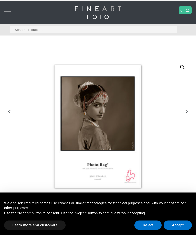
scroll to position [29, 0]
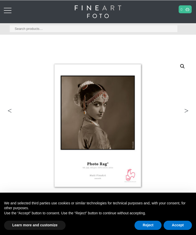
click at [188, 110] on link "Next" at bounding box center [184, 112] width 14 height 5
click at [187, 116] on img at bounding box center [141, 159] width 273 height 202
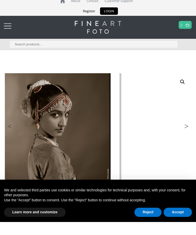
scroll to position [13, 0]
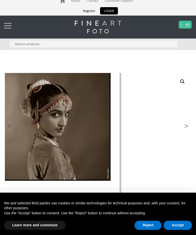
click at [8, 22] on div at bounding box center [8, 26] width 8 height 10
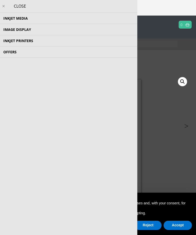
click at [15, 52] on li "Offers Cashback Offer Special Offer Deal of the week Deal of the day Clearance …" at bounding box center [68, 51] width 137 height 11
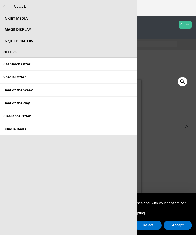
click at [21, 127] on link "Bundle Deals" at bounding box center [68, 129] width 137 height 13
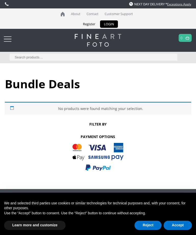
click at [9, 38] on div at bounding box center [8, 39] width 8 height 10
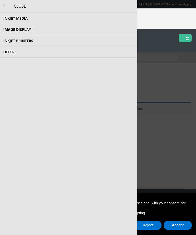
click at [13, 50] on li "Offers Cashback Offer Special Offer Deal of the week Deal of the day Clearance …" at bounding box center [68, 51] width 137 height 11
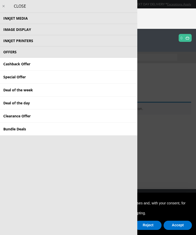
click at [23, 115] on link "Clearance Offer" at bounding box center [68, 116] width 137 height 13
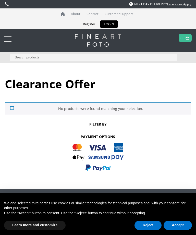
click at [9, 40] on div at bounding box center [8, 39] width 8 height 10
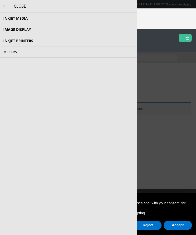
click at [9, 51] on li "Offers Cashback Offer Special Offer Deal of the week Deal of the day Clearance …" at bounding box center [68, 51] width 137 height 11
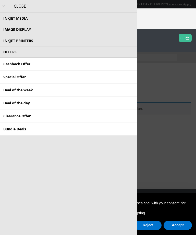
click at [10, 76] on link "Special Offer" at bounding box center [68, 77] width 137 height 13
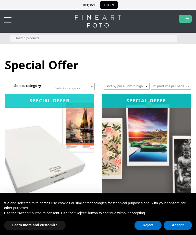
scroll to position [19, 0]
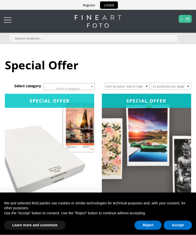
click at [86, 41] on input "Search for:" at bounding box center [94, 38] width 168 height 7
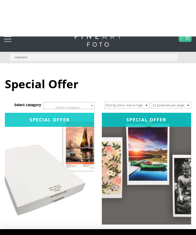
scroll to position [0, 0]
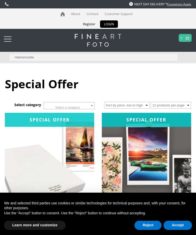
type input "Hahnemuhle"
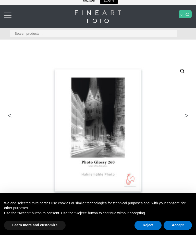
scroll to position [23, 0]
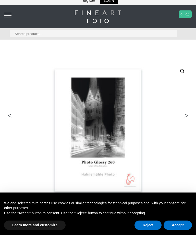
click at [188, 115] on link "Next" at bounding box center [184, 117] width 14 height 5
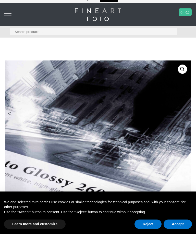
scroll to position [44, 0]
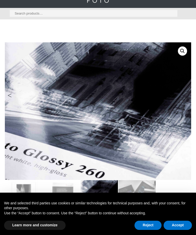
click at [190, 120] on img at bounding box center [141, 143] width 273 height 202
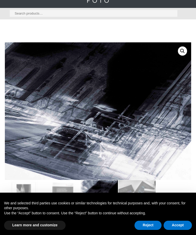
click at [186, 124] on img at bounding box center [55, 107] width 273 height 202
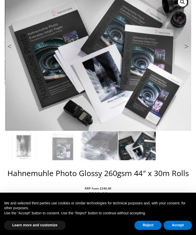
scroll to position [96, 0]
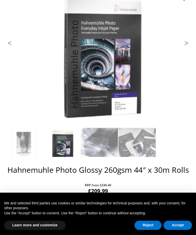
click at [189, 49] on img at bounding box center [141, 91] width 273 height 202
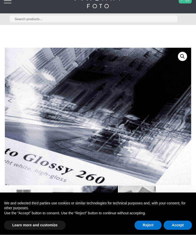
scroll to position [0, 0]
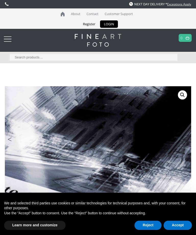
click at [99, 57] on input "Search for:" at bounding box center [94, 57] width 168 height 7
type input "Photo rag"
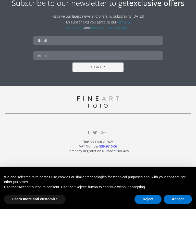
scroll to position [1120, 0]
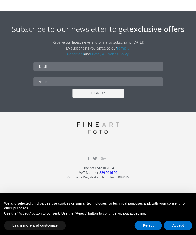
click at [149, 207] on link "Contact" at bounding box center [144, 209] width 93 height 6
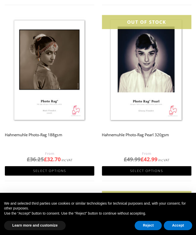
scroll to position [260, 0]
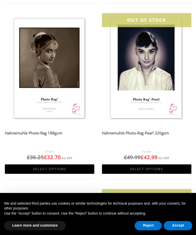
click at [50, 135] on h2 "Hahnemuhle Photo-Rag 188gsm" at bounding box center [49, 138] width 89 height 20
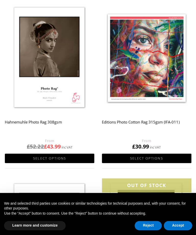
scroll to position [94, 0]
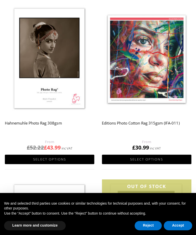
click at [156, 123] on h2 "Editions Photo Cotton Rag 315gsm (IFA-011)" at bounding box center [146, 128] width 89 height 20
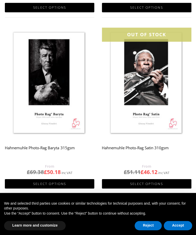
scroll to position [425, 0]
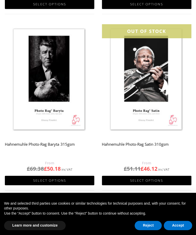
click at [46, 142] on h2 "Hahnemuhle Photo-Rag Baryta 315gsm" at bounding box center [49, 149] width 89 height 20
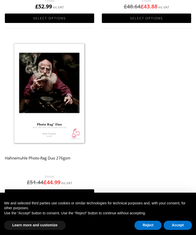
scroll to position [769, 0]
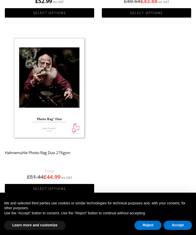
click at [50, 154] on h2 "Hahnemuhle Photo-Rag Duo 276gsm" at bounding box center [49, 158] width 89 height 20
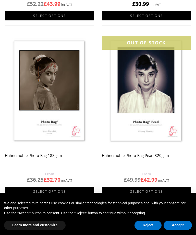
scroll to position [240, 0]
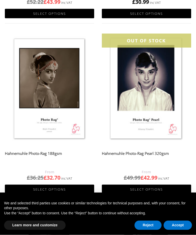
click at [48, 150] on h2 "Hahnemuhle Photo-Rag 188gsm" at bounding box center [49, 159] width 89 height 20
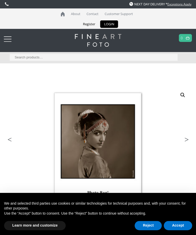
click at [180, 226] on button "Accept" at bounding box center [178, 225] width 28 height 9
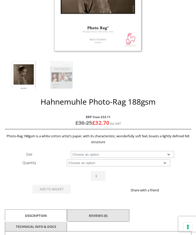
scroll to position [166, 0]
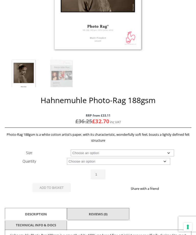
click at [170, 152] on select "Choose an option A4 Sheet A3 Sheet A3+ Sheet A2 Sheet 17" Wide Roll 24" Wide Ro…" at bounding box center [122, 152] width 103 height 7
select select "a4-sheet"
click at [167, 163] on select "Choose an option 25 Sheets" at bounding box center [118, 161] width 103 height 7
select select "25-sheets"
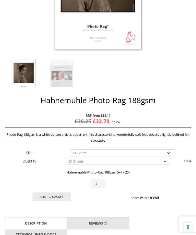
click at [170, 152] on select "Choose an option A4 Sheet A3 Sheet A3+ Sheet A2 Sheet" at bounding box center [122, 152] width 103 height 7
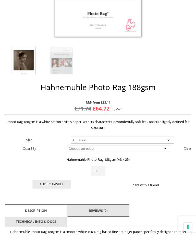
scroll to position [181, 0]
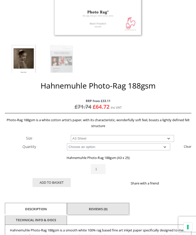
click at [171, 140] on select "Choose an option A4 Sheet A3 Sheet A3+ Sheet A2 Sheet" at bounding box center [122, 138] width 103 height 7
click at [172, 136] on select "Choose an option A4 Sheet A3 Sheet A3+ Sheet A2 Sheet" at bounding box center [122, 138] width 103 height 7
select select "a3-sheet"
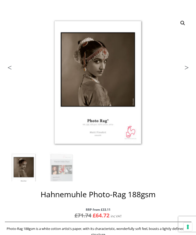
scroll to position [67, 0]
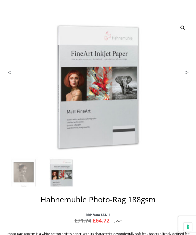
click at [12, 78] on img at bounding box center [141, 120] width 273 height 202
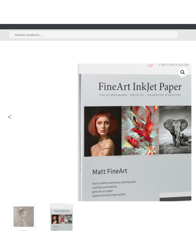
scroll to position [0, 0]
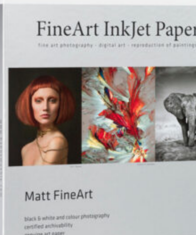
scroll to position [110, 0]
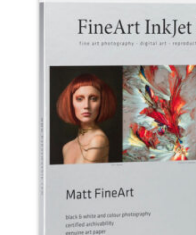
click at [59, 46] on img at bounding box center [141, 77] width 273 height 202
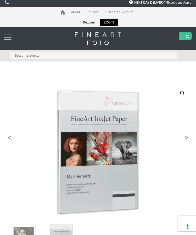
scroll to position [0, 0]
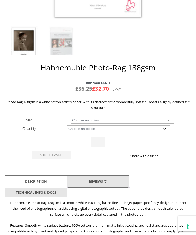
scroll to position [202, 0]
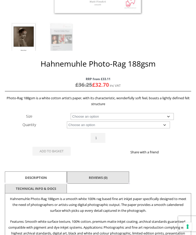
click at [170, 116] on select "Choose an option A4 Sheet A3 Sheet A3+ Sheet A2 Sheet 17" Wide Roll 24" Wide Ro…" at bounding box center [122, 116] width 103 height 7
select select "a4-sheet"
click at [165, 125] on select "Choose an option 25 Sheets" at bounding box center [118, 125] width 103 height 7
select select "25-sheets"
select select "a4-sheet"
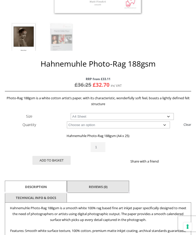
click at [56, 161] on button "Add to basket" at bounding box center [51, 160] width 38 height 9
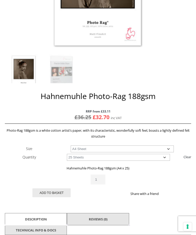
scroll to position [194, 0]
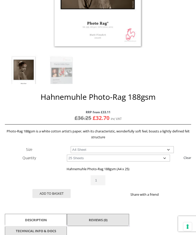
click at [170, 149] on select "Choose an option A4 Sheet A3 Sheet A3+ Sheet A2 Sheet" at bounding box center [122, 149] width 103 height 7
select select "a3-sheet"
click at [168, 161] on select "Choose an option 25 Sheets" at bounding box center [118, 158] width 103 height 7
click at [55, 194] on button "Add to basket" at bounding box center [51, 193] width 38 height 9
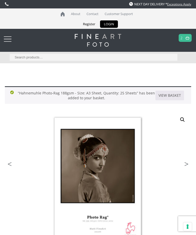
click at [185, 39] on link at bounding box center [187, 37] width 6 height 7
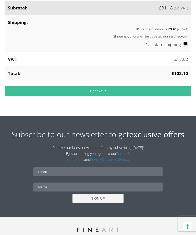
scroll to position [268, 0]
click at [91, 173] on input "email" at bounding box center [97, 171] width 129 height 9
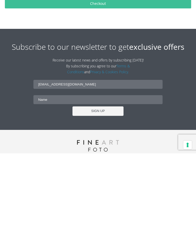
type input "phil_warne@hotmail.com"
click at [68, 177] on input "text" at bounding box center [97, 181] width 129 height 9
type input "Ikie"
click at [112, 188] on input "SIGN UP" at bounding box center [98, 192] width 51 height 9
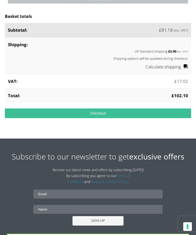
scroll to position [246, 0]
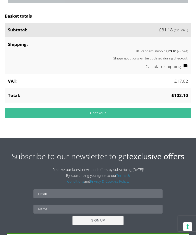
click at [123, 115] on link "Checkout" at bounding box center [98, 113] width 186 height 10
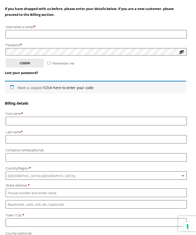
scroll to position [99, 0]
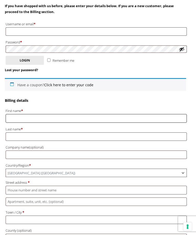
click at [74, 117] on input "First name *" at bounding box center [96, 118] width 181 height 8
type input "Philip"
click at [66, 134] on input "Last name *" at bounding box center [96, 137] width 181 height 8
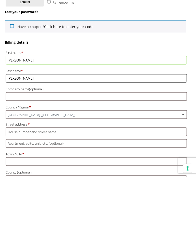
type input "Warne"
click at [93, 186] on input "Street address *" at bounding box center [96, 190] width 181 height 8
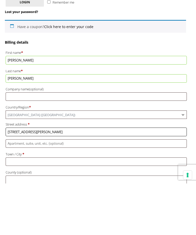
scroll to position [110, 0]
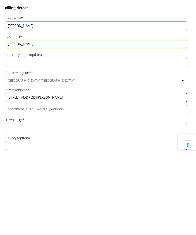
type input "27 Bawden road"
click at [65, 205] on input "Town / City *" at bounding box center [96, 209] width 181 height 8
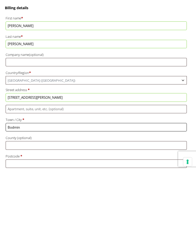
scroll to position [127, 0]
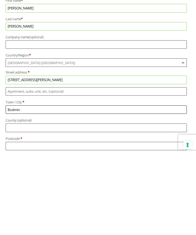
type input "Bodmin"
click at [78, 205] on input "County (optional)" at bounding box center [96, 209] width 181 height 8
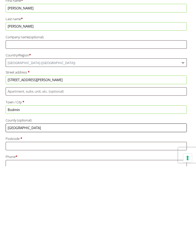
scroll to position [141, 0]
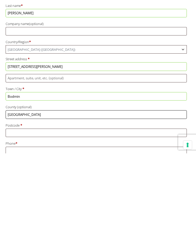
type input "Cornwall"
click at [72, 210] on input "Postcode *" at bounding box center [96, 214] width 181 height 8
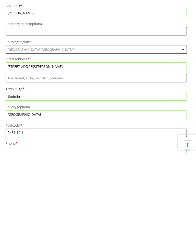
type input "PL31 1PU"
click at [67, 229] on input "Phone *" at bounding box center [96, 233] width 181 height 8
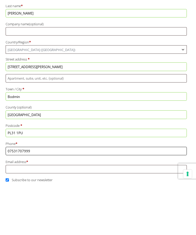
scroll to position [171, 0]
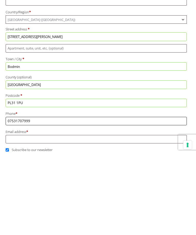
type input "07531707999"
click at [79, 217] on input "Email address *" at bounding box center [96, 221] width 181 height 8
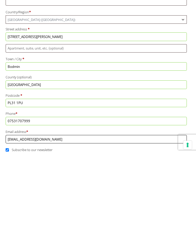
type input "phil_warne@hotmail.com"
checkbox input "true"
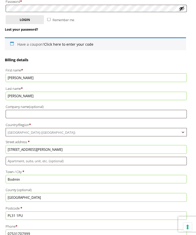
scroll to position [140, 0]
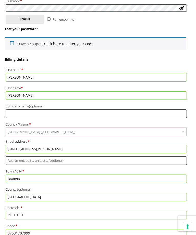
click at [53, 112] on input "Company name (optional)" at bounding box center [96, 114] width 181 height 8
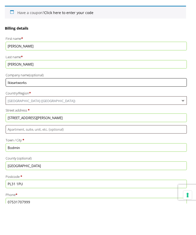
type input "Ikieartworks"
click at [60, 128] on span "United Kingdom (UK)" at bounding box center [96, 132] width 181 height 8
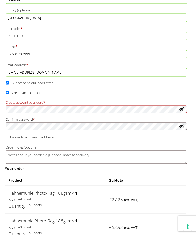
scroll to position [321, 0]
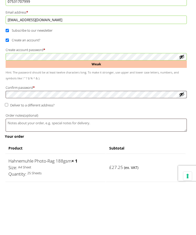
click at [154, 194] on th "Subtotal" at bounding box center [145, 199] width 79 height 10
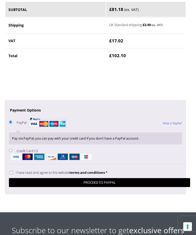
scroll to position [581, 0]
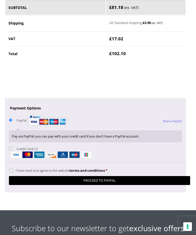
click at [13, 169] on input "I have read and agree to the website terms and conditions *" at bounding box center [11, 170] width 3 height 3
checkbox input "true"
click at [122, 176] on button "Proceed to PayPal" at bounding box center [99, 180] width 181 height 9
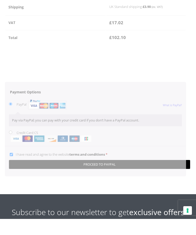
scroll to position [598, 0]
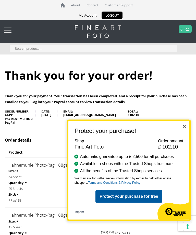
scroll to position [9, 0]
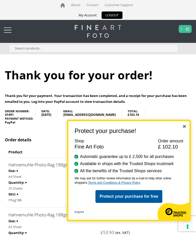
click at [185, 128] on img "Close" at bounding box center [184, 126] width 3 height 3
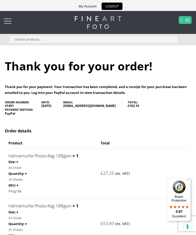
scroll to position [0, 0]
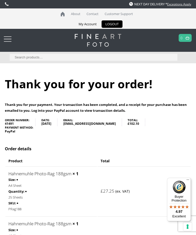
click at [89, 24] on link "My Account" at bounding box center [88, 23] width 26 height 7
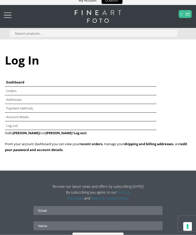
scroll to position [25, 0]
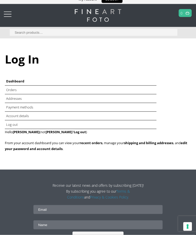
click at [16, 88] on link "Orders" at bounding box center [11, 90] width 10 height 5
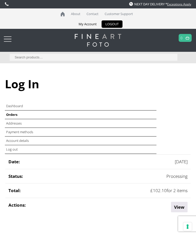
click at [115, 26] on link "LOGOUT" at bounding box center [112, 23] width 21 height 7
